Goal: Task Accomplishment & Management: Manage account settings

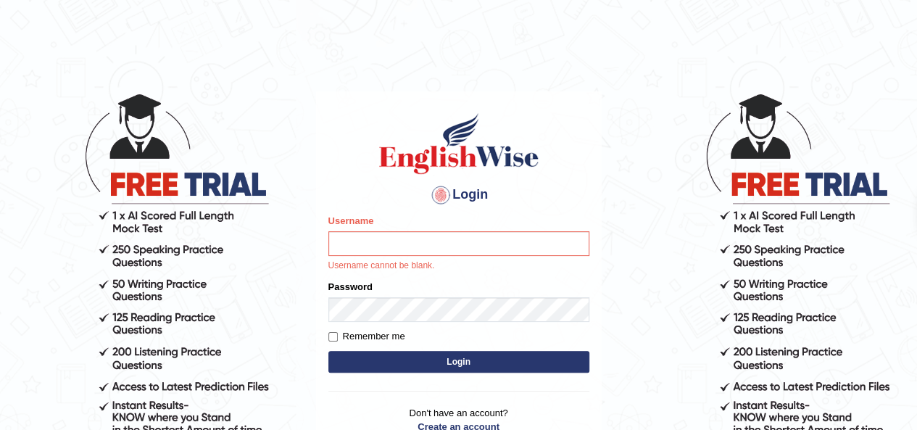
type input "gagan_tiwana98"
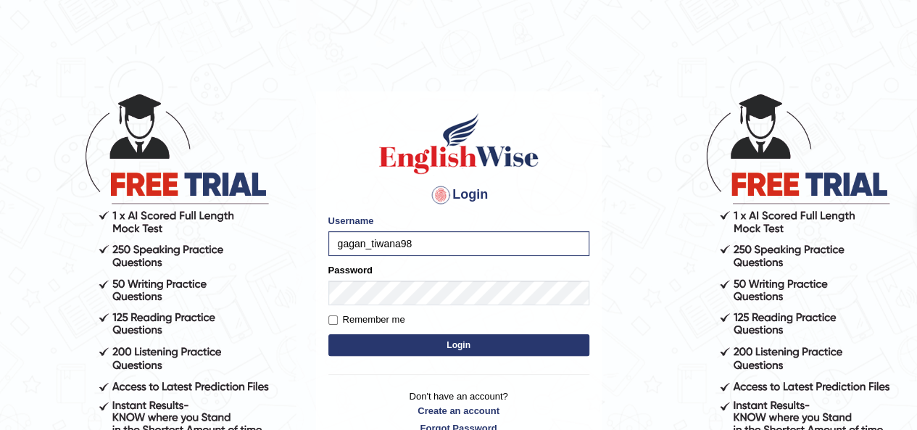
click at [406, 337] on button "Login" at bounding box center [459, 345] width 261 height 22
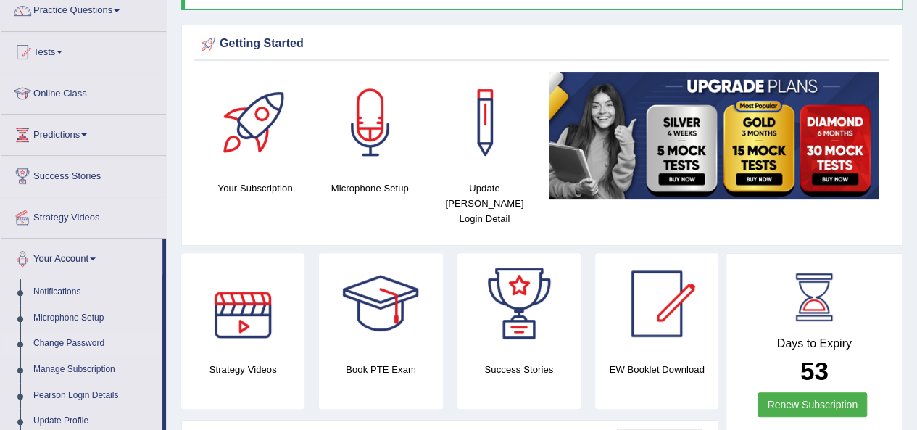
click at [78, 340] on link "Change Password" at bounding box center [95, 344] width 136 height 26
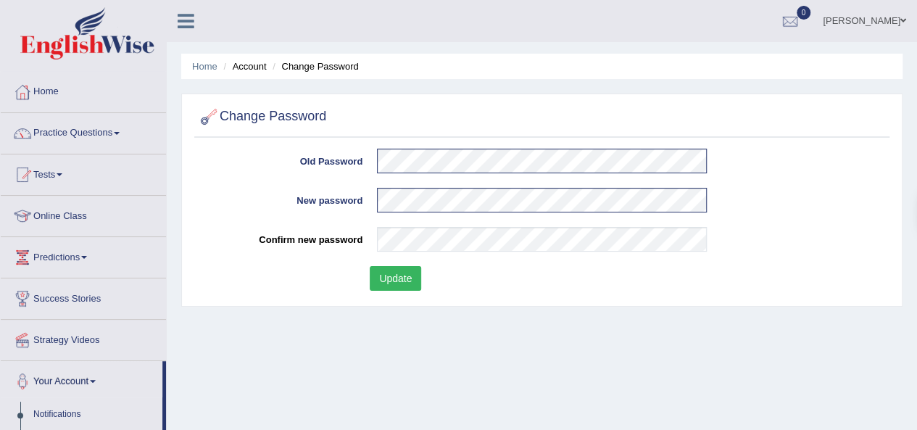
click at [418, 277] on button "Update" at bounding box center [395, 278] width 51 height 25
